Goal: Information Seeking & Learning: Learn about a topic

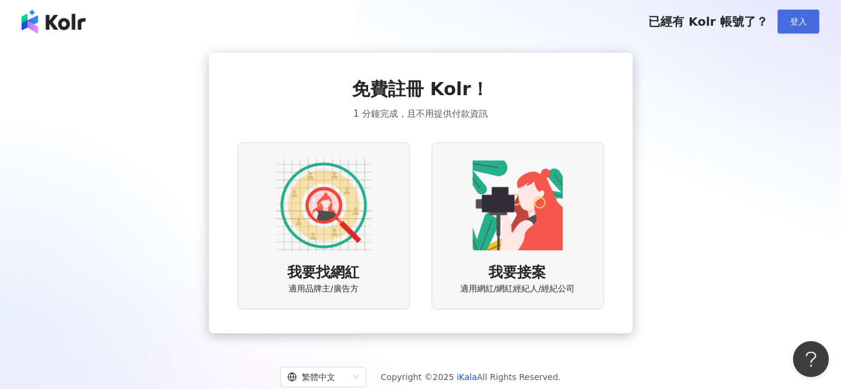
click at [413, 18] on span "登入" at bounding box center [798, 22] width 17 height 10
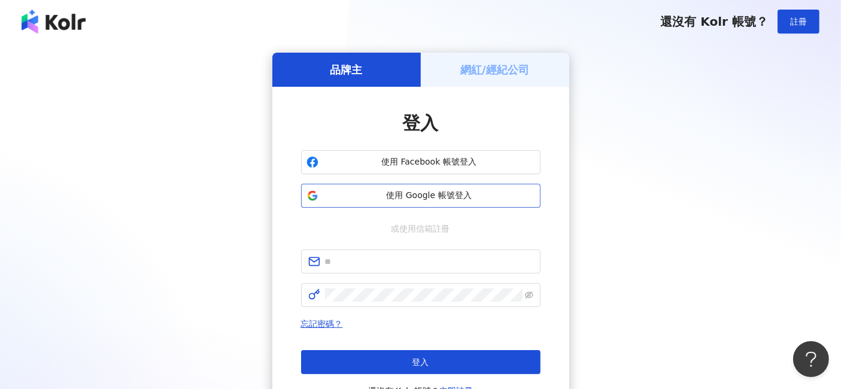
click at [362, 194] on span "使用 Google 帳號登入" at bounding box center [429, 196] width 212 height 12
click at [376, 196] on span "使用 Google 帳號登入" at bounding box center [429, 196] width 212 height 12
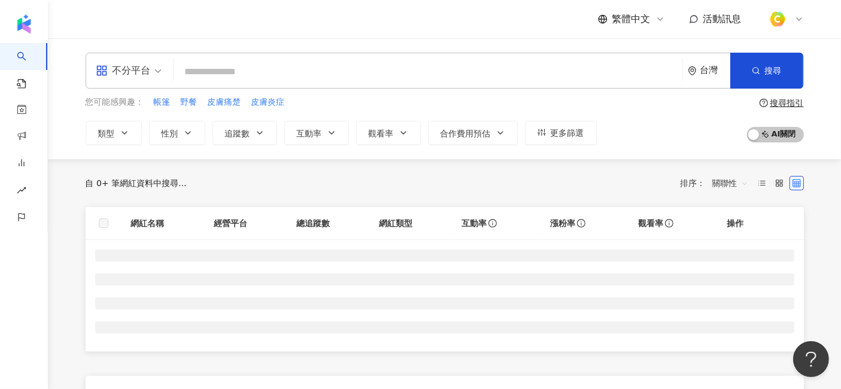
click at [272, 71] on input "search" at bounding box center [427, 71] width 499 height 23
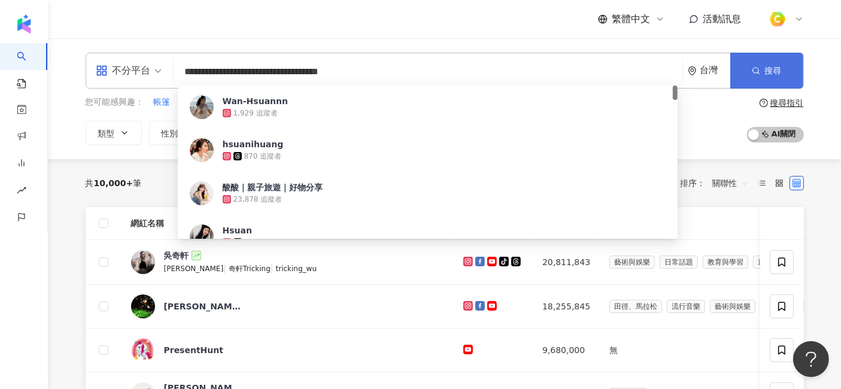
type input "**********"
click at [413, 71] on button "搜尋" at bounding box center [766, 71] width 73 height 36
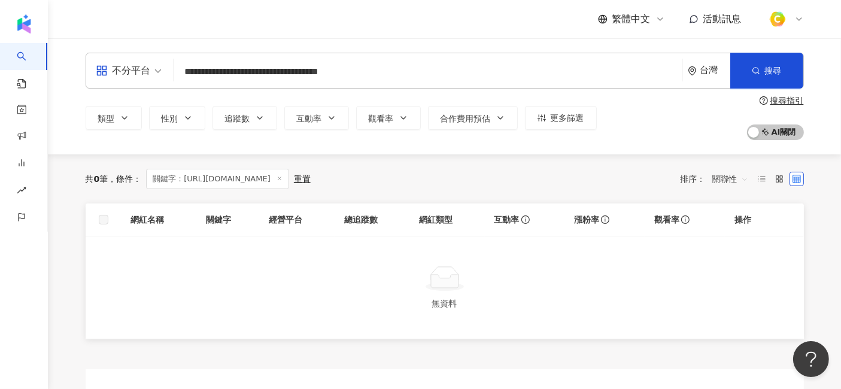
click at [385, 72] on input "**********" at bounding box center [427, 71] width 499 height 23
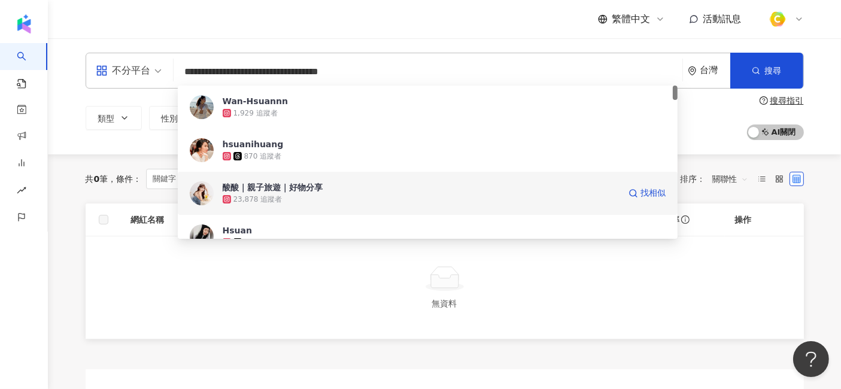
click at [312, 185] on div "酸酸｜親子旅遊｜好物分享" at bounding box center [273, 187] width 101 height 12
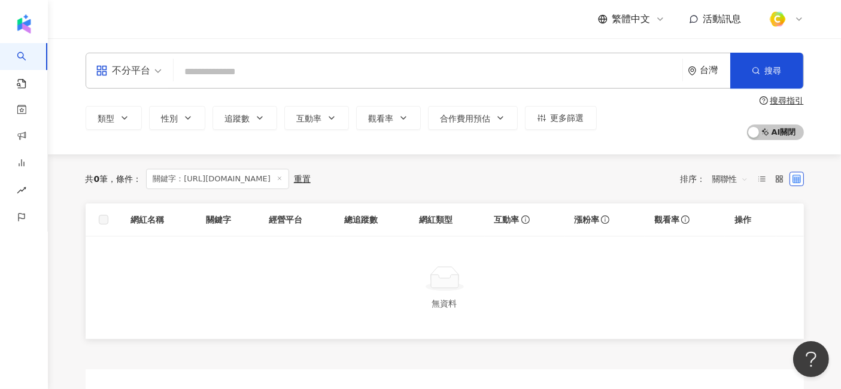
click at [318, 78] on input "search" at bounding box center [427, 71] width 499 height 23
click at [357, 78] on input "search" at bounding box center [427, 71] width 499 height 23
click at [178, 121] on button "性別" at bounding box center [177, 118] width 56 height 24
click at [413, 178] on div "共 0 筆 條件 ： 關鍵字：https://www.instagram.com/hsuan.0523/ 重置 排序： 關聯性" at bounding box center [445, 179] width 718 height 20
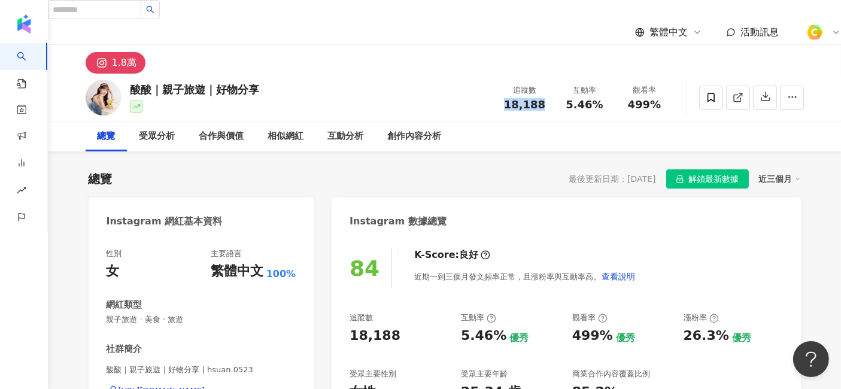
drag, startPoint x: 503, startPoint y: 93, endPoint x: 552, endPoint y: 95, distance: 49.7
click at [413, 95] on div "追蹤數 18,188" at bounding box center [525, 97] width 60 height 26
copy span "18,188"
drag, startPoint x: 567, startPoint y: 99, endPoint x: 605, endPoint y: 99, distance: 38.3
click at [413, 99] on div "5.46%" at bounding box center [584, 105] width 45 height 12
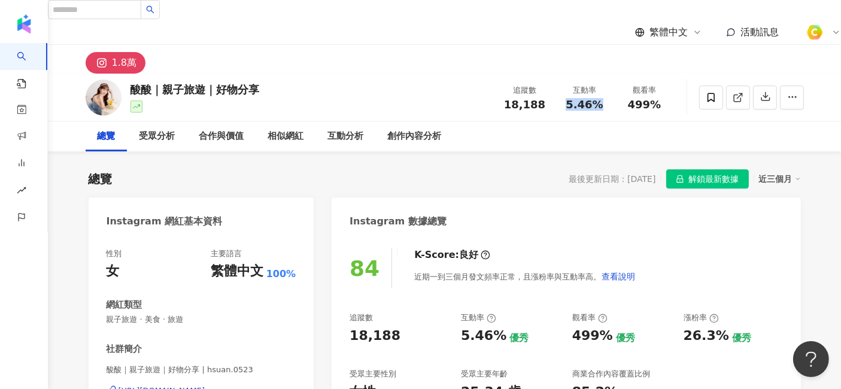
copy span "5.46%"
drag, startPoint x: 630, startPoint y: 99, endPoint x: 663, endPoint y: 95, distance: 33.1
click at [413, 99] on div "499%" at bounding box center [644, 105] width 45 height 12
copy span "499%"
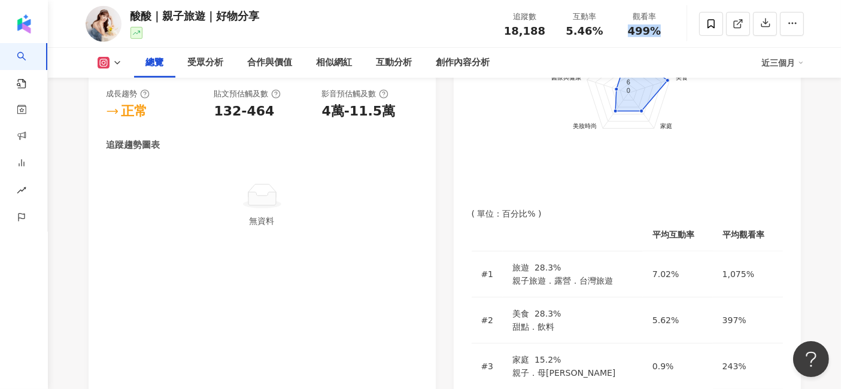
scroll to position [731, 0]
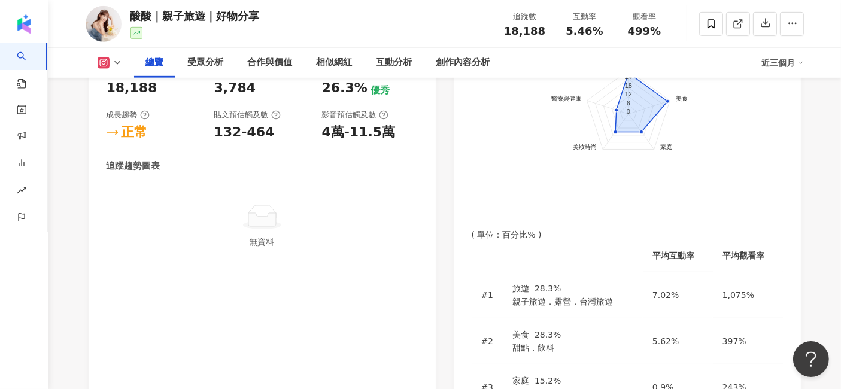
drag, startPoint x: 716, startPoint y: 284, endPoint x: 750, endPoint y: 284, distance: 33.5
copy span "61.8%"
drag, startPoint x: 133, startPoint y: 15, endPoint x: 150, endPoint y: 19, distance: 17.3
click at [150, 19] on div "酸酸｜親子旅遊｜好物分享" at bounding box center [194, 15] width 129 height 15
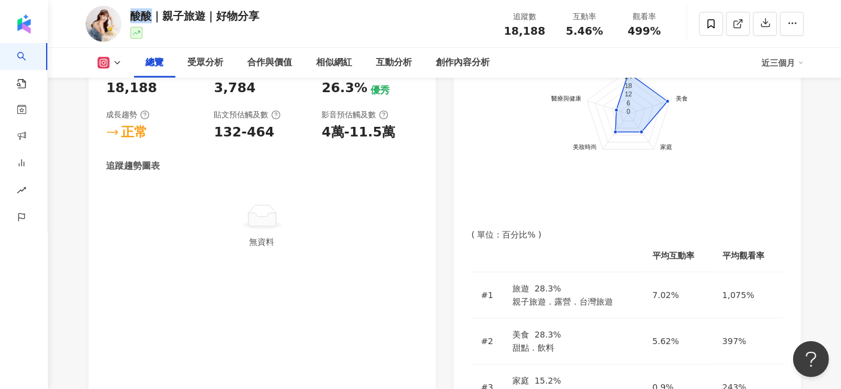
copy div "酸酸"
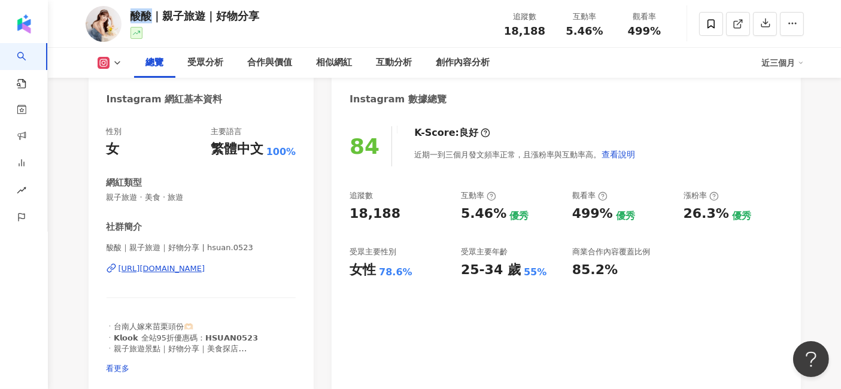
scroll to position [199, 0]
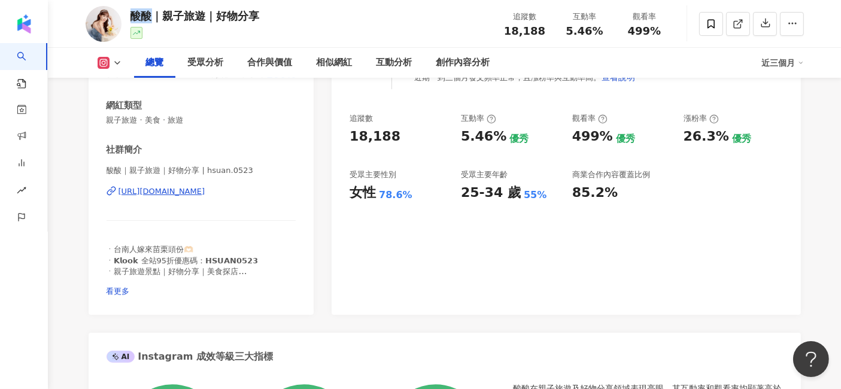
click at [205, 188] on div "[URL][DOMAIN_NAME]" at bounding box center [161, 191] width 87 height 11
